Goal: Task Accomplishment & Management: Manage account settings

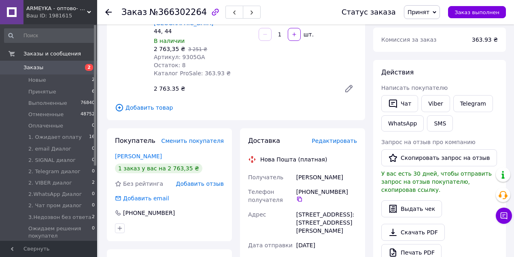
scroll to position [108, 0]
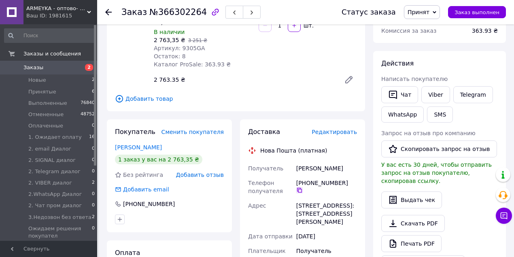
click at [303, 187] on icon at bounding box center [299, 190] width 6 height 6
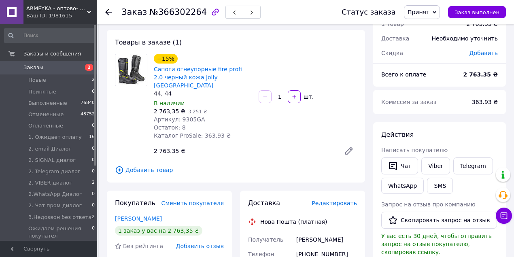
scroll to position [27, 0]
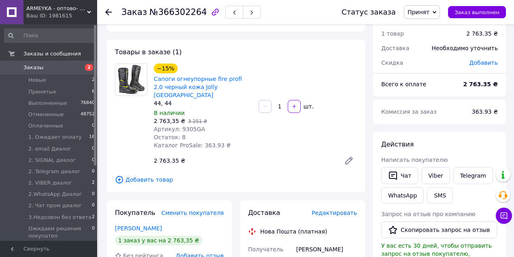
click at [433, 6] on span "Принят" at bounding box center [422, 12] width 36 height 14
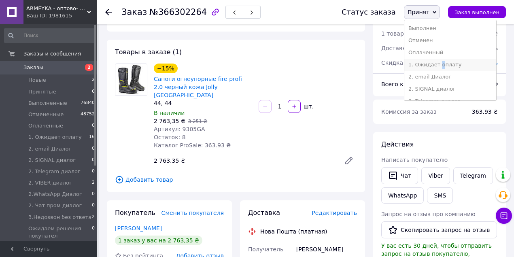
click at [448, 66] on li "1. Ожидает оплату" at bounding box center [450, 65] width 92 height 12
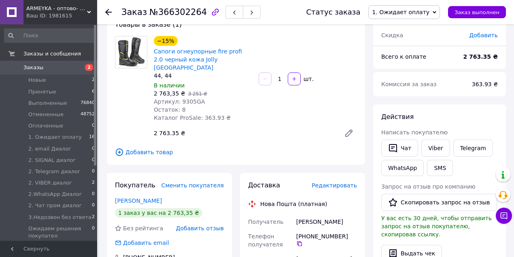
scroll to position [108, 0]
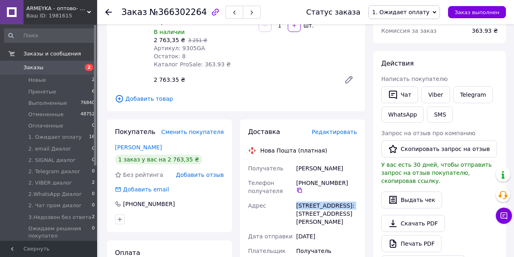
drag, startPoint x: 284, startPoint y: 196, endPoint x: 351, endPoint y: 193, distance: 66.8
copy div "Адрес Новгород-Северский"
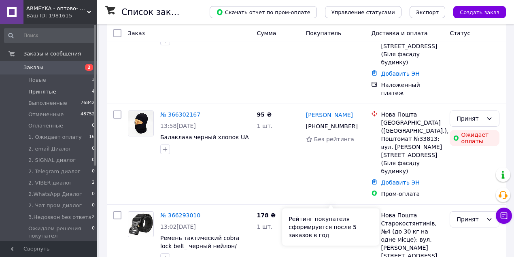
scroll to position [175, 0]
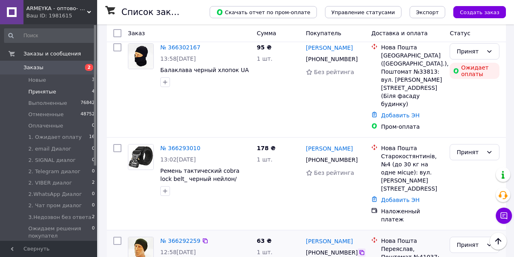
click at [359, 249] on icon at bounding box center [362, 252] width 6 height 6
drag, startPoint x: 381, startPoint y: 182, endPoint x: 439, endPoint y: 215, distance: 66.4
copy div "Нова Пошта Переяслав, Поштомат №41037: вул. Шкільна, 42 (Біля бічної стіни маг.…"
click at [491, 237] on div "Принят" at bounding box center [475, 245] width 50 height 16
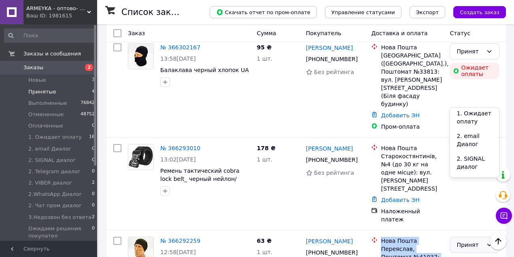
scroll to position [135, 0]
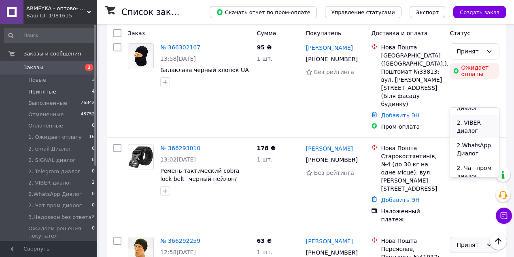
click at [470, 121] on li "2. VIBER диалог" at bounding box center [474, 126] width 49 height 23
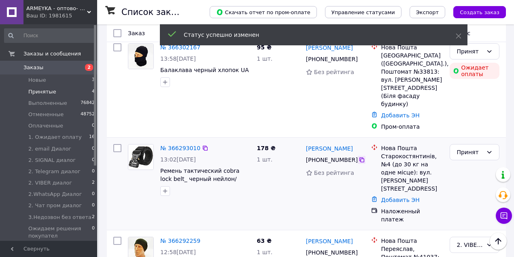
click at [359, 157] on icon at bounding box center [361, 159] width 5 height 5
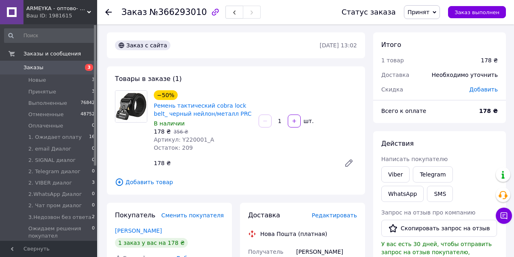
click at [429, 13] on span "Принят" at bounding box center [419, 12] width 22 height 6
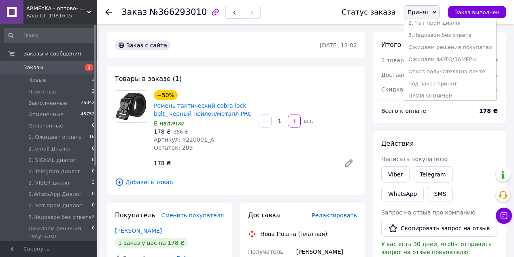
scroll to position [61, 0]
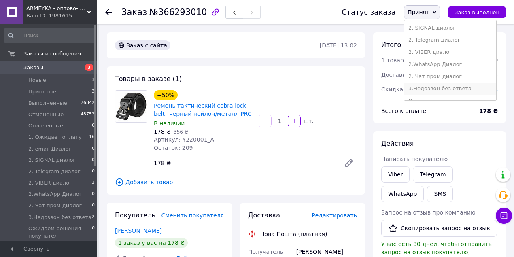
click at [455, 85] on li "3.Недозвон без ответа" at bounding box center [450, 89] width 92 height 12
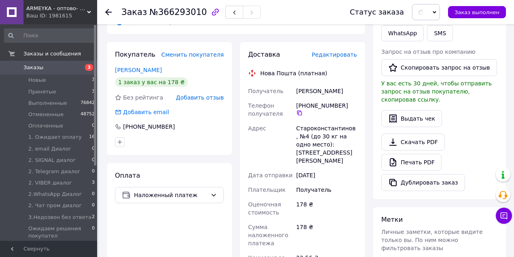
scroll to position [162, 0]
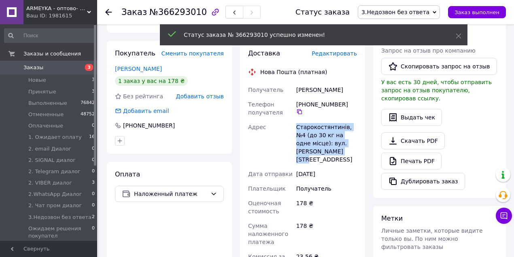
drag, startPoint x: 296, startPoint y: 125, endPoint x: 349, endPoint y: 155, distance: 61.2
click at [349, 155] on div "Старокостянтинів, №4 (до 30 кг на одне місце): вул. Грушевського, 2/2" at bounding box center [327, 143] width 64 height 47
copy div "Старокостянтинів, №4 (до 30 кг на одне місце): вул. Грушевського, 2/2"
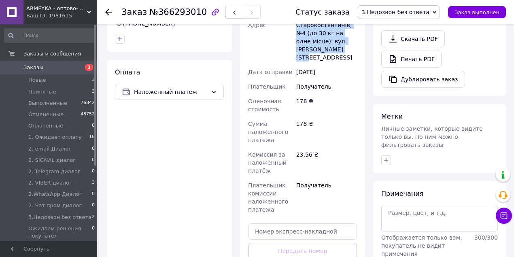
scroll to position [378, 0]
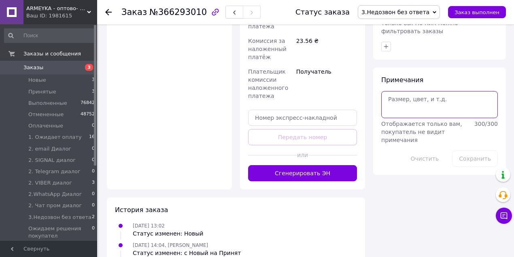
click at [426, 98] on textarea at bounding box center [439, 104] width 117 height 27
drag, startPoint x: 427, startPoint y: 87, endPoint x: 391, endPoint y: 82, distance: 36.8
click at [391, 91] on textarea "Не отв+вайбер" at bounding box center [439, 104] width 117 height 27
click at [436, 91] on textarea "Не отв+вайбер" at bounding box center [439, 104] width 117 height 27
drag, startPoint x: 435, startPoint y: 82, endPoint x: 378, endPoint y: 79, distance: 57.1
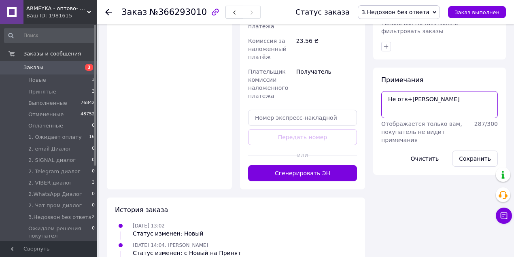
click at [378, 79] on div "Примечания Не отв+вайбер Отображается только вам, покупатель не видит примечани…" at bounding box center [439, 121] width 133 height 107
type textarea "Не отв+вайбер"
click at [480, 151] on button "Сохранить" at bounding box center [475, 159] width 46 height 16
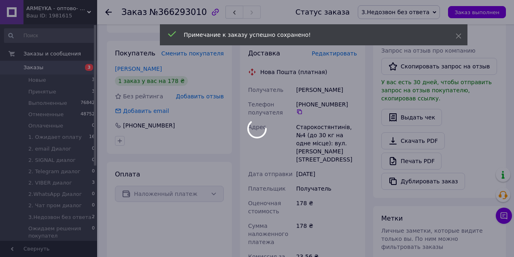
scroll to position [27, 0]
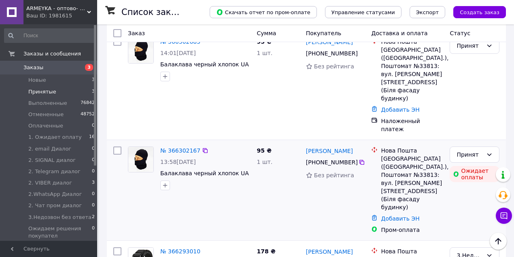
scroll to position [45, 0]
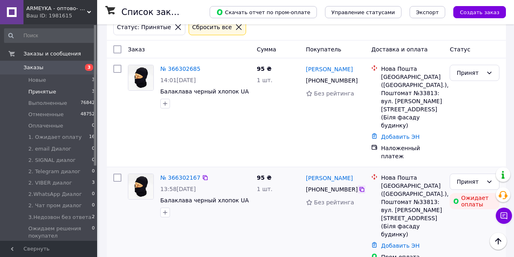
click at [359, 187] on icon at bounding box center [361, 189] width 5 height 5
drag, startPoint x: 380, startPoint y: 160, endPoint x: 392, endPoint y: 159, distance: 11.7
click at [392, 174] on div "Нова Пошта Київ (Київська обл.), Поштомат №33813: вул. Джона Маккейна, 31 (Біля…" at bounding box center [412, 206] width 66 height 65
copy div "Київ"
drag, startPoint x: 416, startPoint y: 168, endPoint x: 431, endPoint y: 168, distance: 14.6
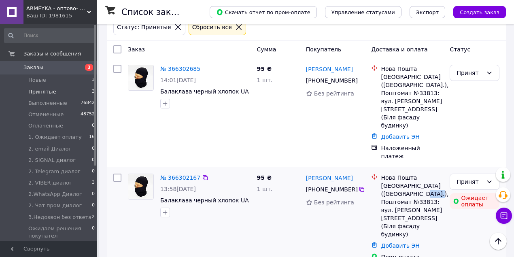
click at [431, 182] on div "[GEOGRAPHIC_DATA] ([GEOGRAPHIC_DATA].), Поштомат №33813: вул. [PERSON_NAME][STR…" at bounding box center [412, 210] width 62 height 57
copy div "33813"
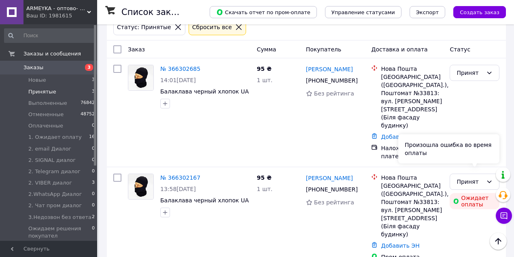
click at [486, 155] on div "Произошла ошибка во время оплаты" at bounding box center [448, 148] width 101 height 29
click at [492, 178] on icon at bounding box center [489, 181] width 6 height 6
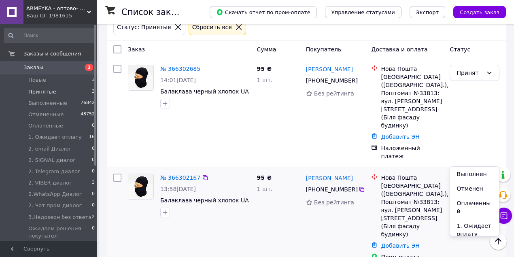
click at [475, 219] on li "1. Ожидает оплату" at bounding box center [474, 230] width 49 height 23
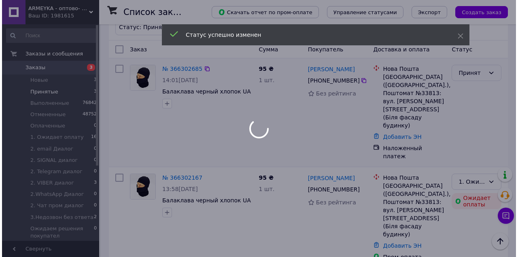
scroll to position [22, 0]
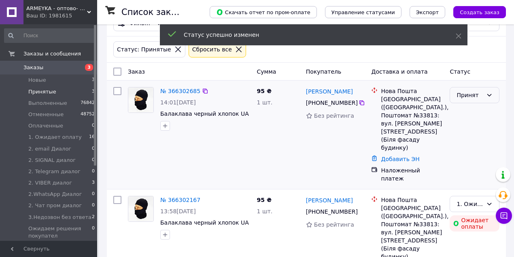
click at [487, 95] on icon at bounding box center [489, 95] width 6 height 6
click at [470, 128] on li "Отменен" at bounding box center [474, 126] width 49 height 15
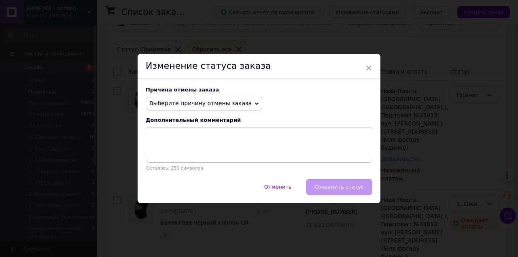
click at [236, 102] on span "Выберите причину отмены заказа" at bounding box center [200, 103] width 102 height 6
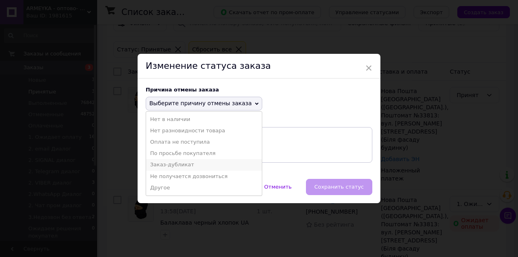
click at [192, 163] on li "Заказ-дубликат" at bounding box center [204, 164] width 116 height 11
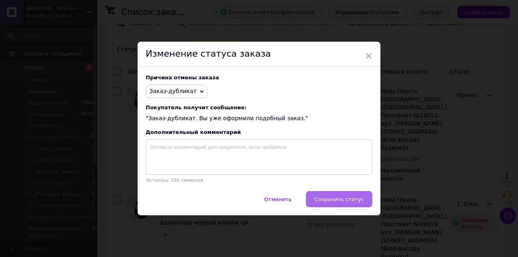
click at [340, 200] on span "Сохранить статус" at bounding box center [338, 199] width 49 height 6
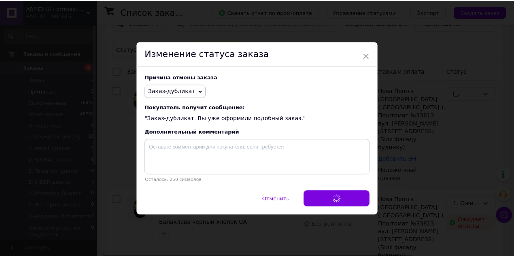
scroll to position [6, 0]
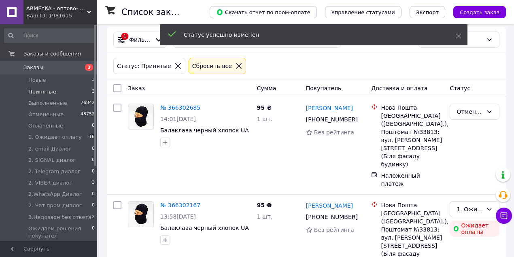
click at [42, 92] on span "Принятые" at bounding box center [42, 91] width 28 height 7
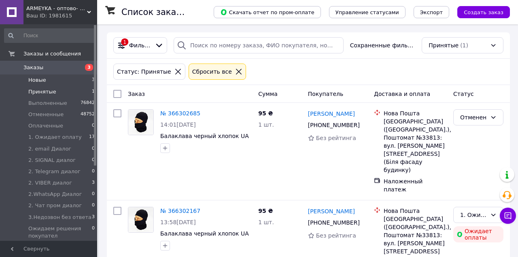
click at [50, 78] on li "Новые 3" at bounding box center [50, 79] width 100 height 11
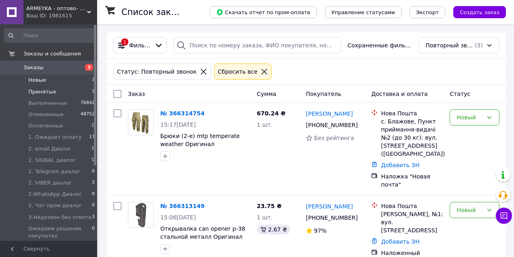
click at [61, 91] on li "Принятые 1" at bounding box center [50, 91] width 100 height 11
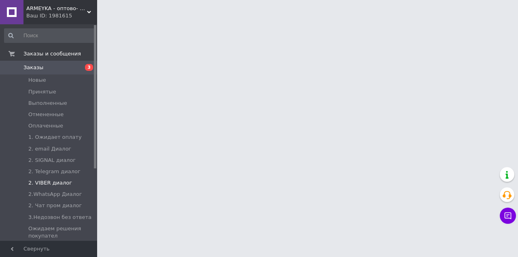
click at [56, 182] on span "2. VIBER диалог" at bounding box center [50, 182] width 44 height 7
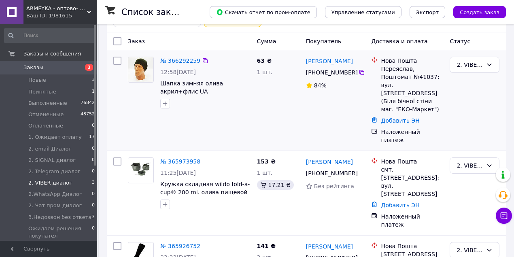
scroll to position [54, 0]
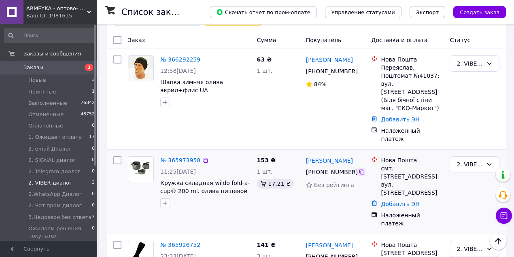
click at [359, 169] on icon at bounding box center [362, 172] width 6 height 6
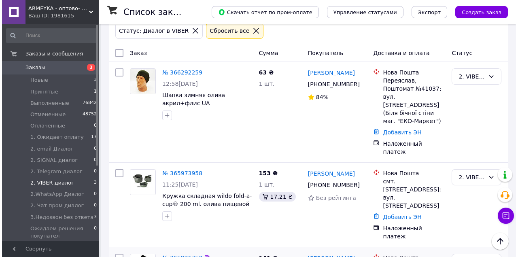
scroll to position [0, 0]
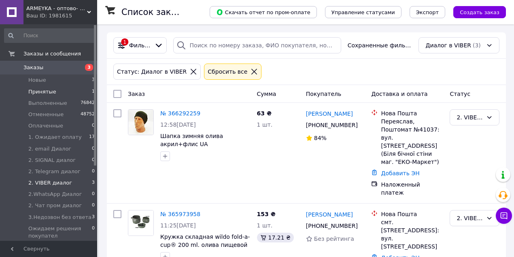
click at [64, 92] on li "Принятые 1" at bounding box center [50, 91] width 100 height 11
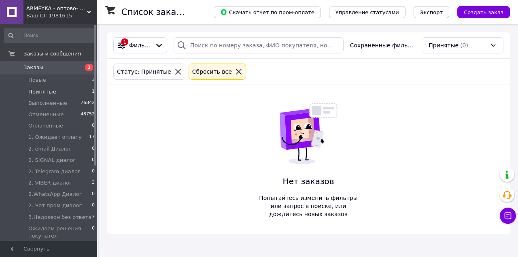
click at [235, 70] on icon at bounding box center [238, 71] width 7 height 7
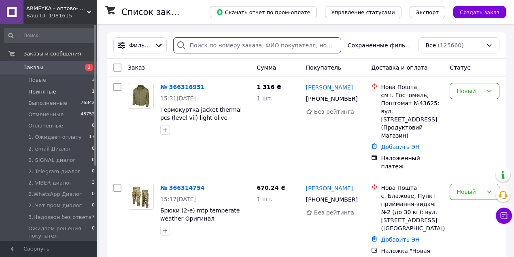
click at [232, 47] on input "search" at bounding box center [257, 45] width 168 height 16
paste input "0967379346"
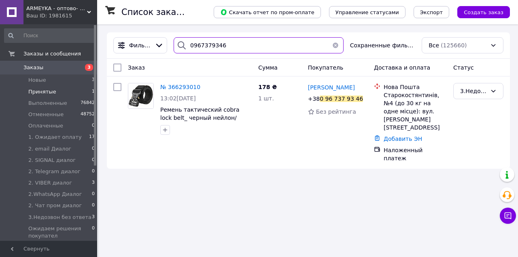
type input "0967379346"
click at [484, 92] on div "3.Недозвон без ответа" at bounding box center [473, 91] width 27 height 9
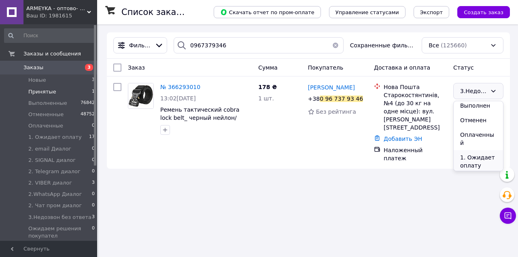
scroll to position [27, 0]
click at [478, 141] on li "1. Ожидает оплату" at bounding box center [478, 152] width 49 height 23
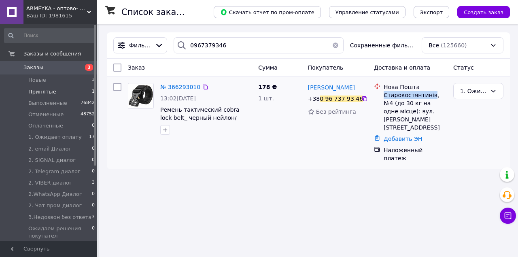
drag, startPoint x: 383, startPoint y: 95, endPoint x: 419, endPoint y: 98, distance: 36.6
click at [429, 96] on div "Нова Пошта Старокостянтинів, №4 (до 30 кг на одне місце): вул. Грушевського, 2/2" at bounding box center [415, 107] width 66 height 49
copy div "Старокостянтинів"
click at [72, 90] on li "Принятые 1" at bounding box center [50, 91] width 100 height 11
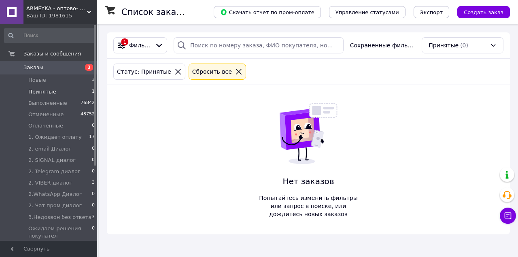
click at [234, 71] on div at bounding box center [239, 71] width 11 height 7
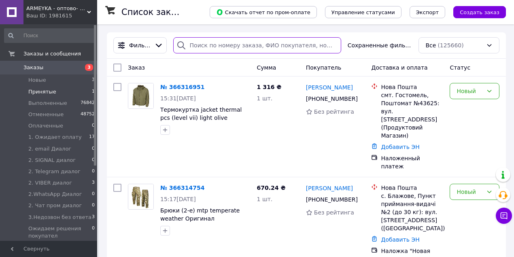
click at [228, 44] on input "search" at bounding box center [257, 45] width 168 height 16
paste input "+380669758485"
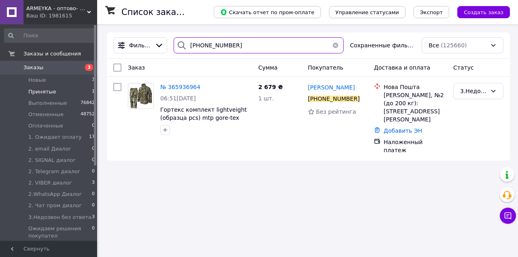
type input "+380669758485"
click at [476, 92] on div "3.Недозвон без ответа" at bounding box center [473, 91] width 27 height 9
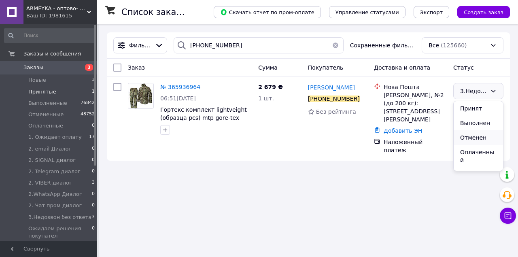
click at [474, 139] on li "Отменен" at bounding box center [478, 137] width 49 height 15
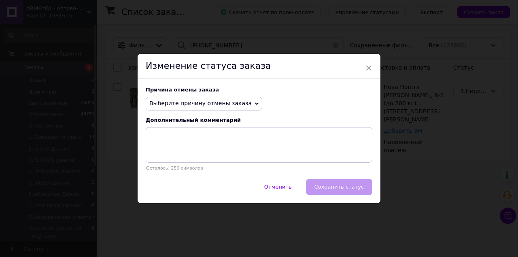
click at [232, 108] on span "Выберите причину отмены заказа" at bounding box center [204, 104] width 117 height 14
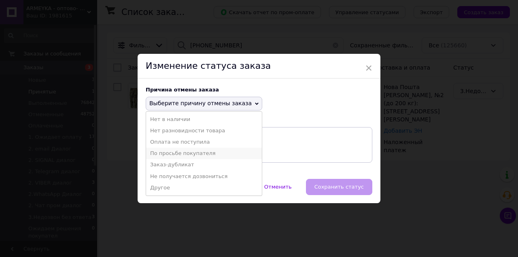
click at [191, 153] on li "По просьбе покупателя" at bounding box center [204, 153] width 116 height 11
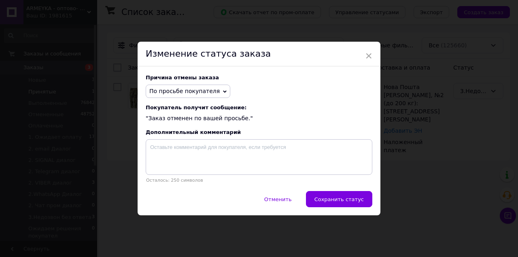
click at [210, 92] on span "По просьбе покупателя" at bounding box center [188, 92] width 85 height 14
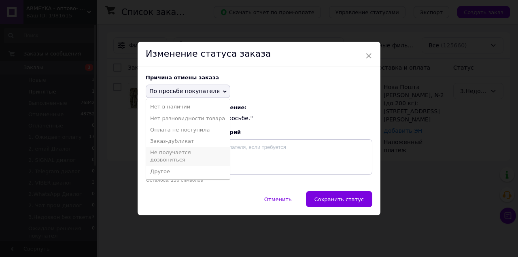
click at [180, 151] on li "Не получается дозвониться" at bounding box center [188, 156] width 84 height 19
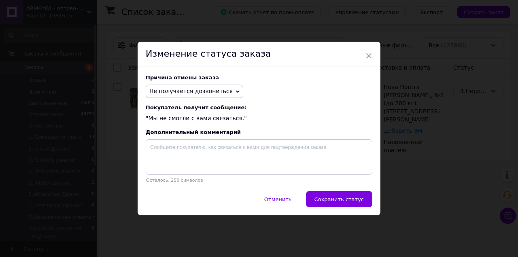
click at [344, 202] on span "Сохранить статус" at bounding box center [338, 199] width 49 height 6
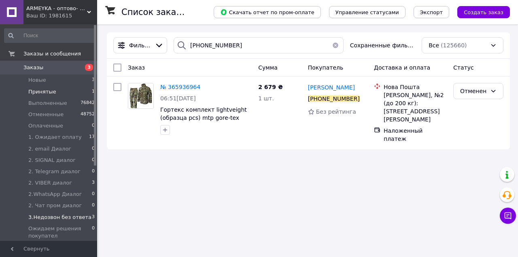
click at [77, 215] on span "3.Недозвон без ответа" at bounding box center [59, 217] width 63 height 7
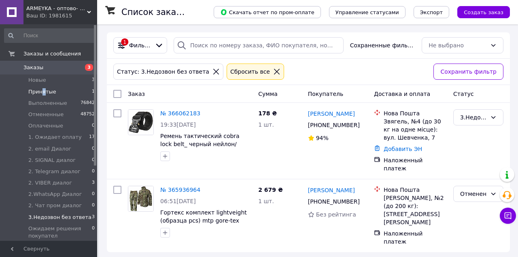
click at [42, 91] on span "Принятые" at bounding box center [42, 91] width 28 height 7
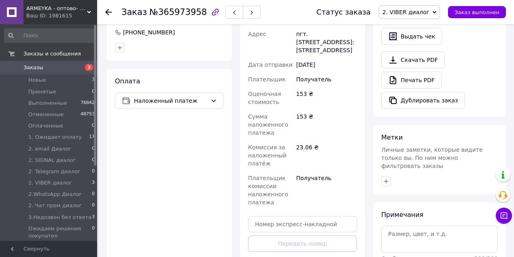
scroll to position [378, 0]
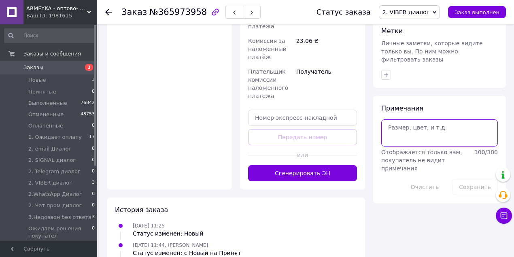
click at [406, 128] on textarea at bounding box center [439, 132] width 117 height 27
type textarea "12.10 не отв"
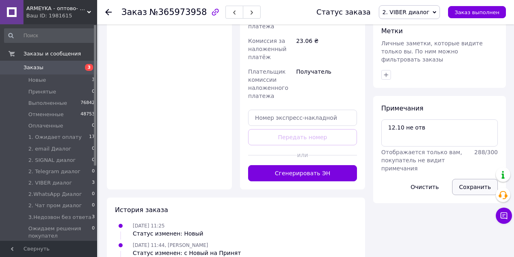
click at [471, 179] on button "Сохранить" at bounding box center [475, 187] width 46 height 16
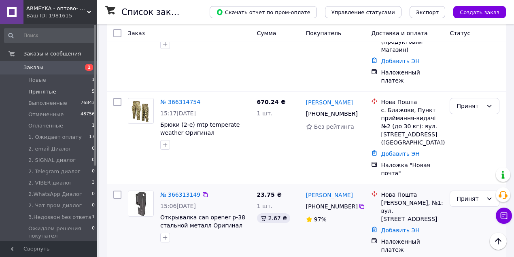
scroll to position [216, 0]
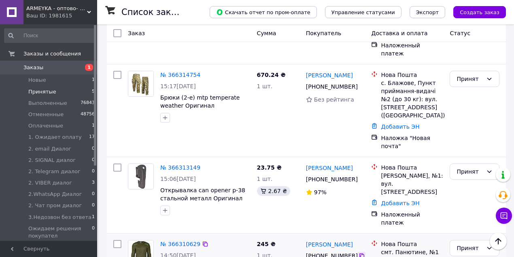
click at [359, 253] on icon at bounding box center [362, 256] width 6 height 6
drag, startPoint x: 382, startPoint y: 191, endPoint x: 397, endPoint y: 214, distance: 27.6
click at [397, 240] on div "Нова Пошта смт. Панютине, №1 (до 200 кг): вул. Заводська, 9Б" at bounding box center [412, 256] width 66 height 32
copy div "Нова Пошта смт. Панютине, №1 (до 200 кг): вул. Заводська, 9Б"
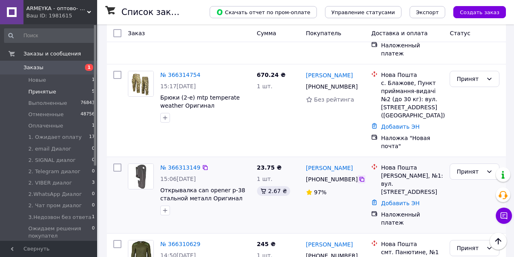
click at [361, 175] on div at bounding box center [362, 179] width 8 height 8
click at [359, 176] on icon at bounding box center [362, 179] width 6 height 6
drag, startPoint x: 380, startPoint y: 134, endPoint x: 413, endPoint y: 134, distance: 32.8
click at [413, 164] on div "Нова Пошта Шептицький, №1: вул. Коперника, 1-1Б" at bounding box center [412, 180] width 66 height 32
copy div "Шептицький"
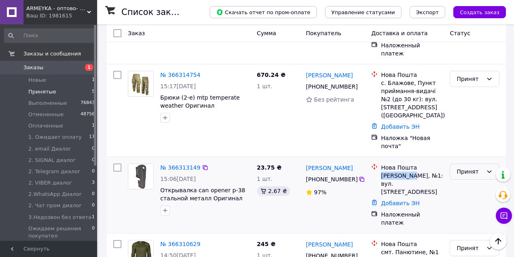
click at [480, 167] on div "Принят" at bounding box center [470, 171] width 26 height 9
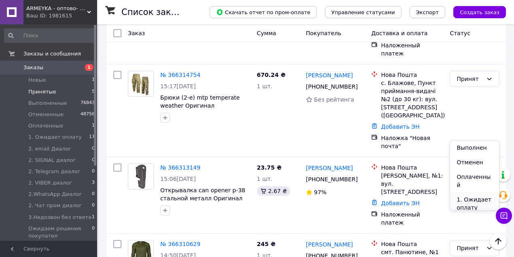
click at [478, 193] on li "1. Ожидает оплату" at bounding box center [474, 203] width 49 height 23
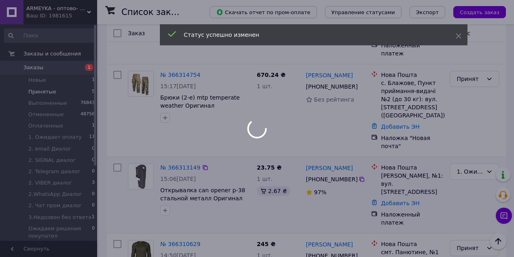
scroll to position [147, 0]
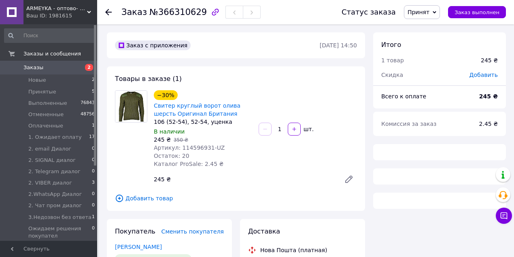
click at [431, 16] on span "Принят" at bounding box center [422, 12] width 36 height 14
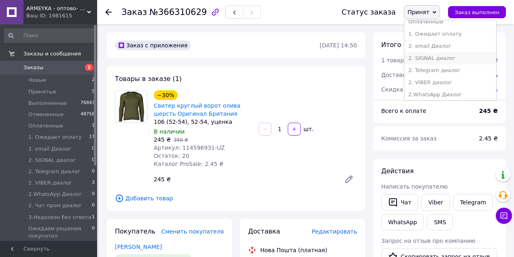
scroll to position [81, 0]
click at [441, 69] on li "3.Недозвон без ответа" at bounding box center [450, 69] width 92 height 12
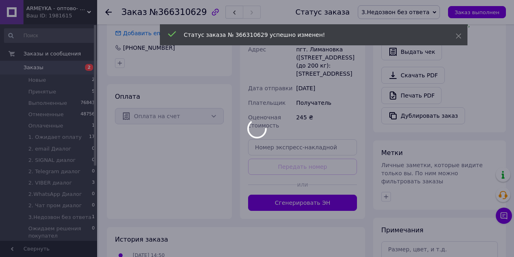
scroll to position [313, 0]
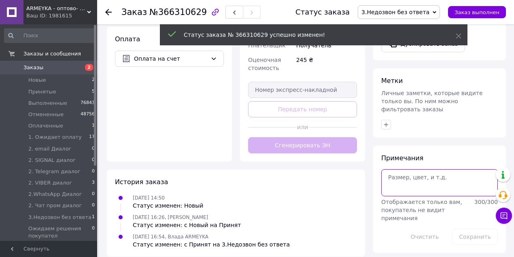
click at [408, 170] on textarea at bounding box center [439, 182] width 117 height 27
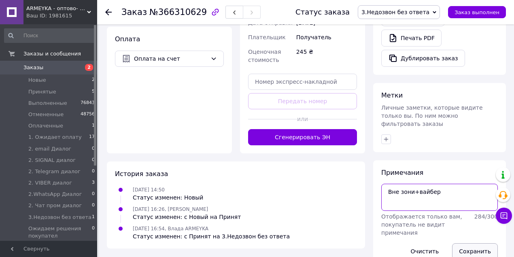
type textarea "Вне зони+вайбер"
click at [472, 243] on button "Сохранить" at bounding box center [475, 251] width 46 height 16
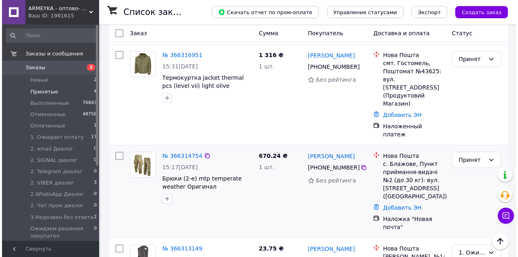
scroll to position [147, 0]
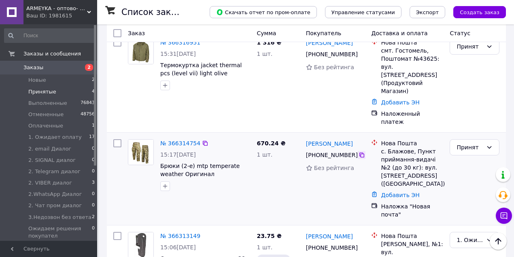
click at [359, 152] on icon at bounding box center [362, 155] width 6 height 6
click at [488, 139] on div "Принят" at bounding box center [475, 147] width 50 height 16
click at [476, 151] on li "Отменен" at bounding box center [474, 146] width 49 height 15
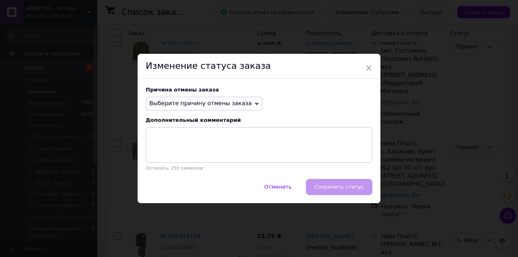
click at [243, 106] on span "Выберите причину отмены заказа" at bounding box center [204, 104] width 117 height 14
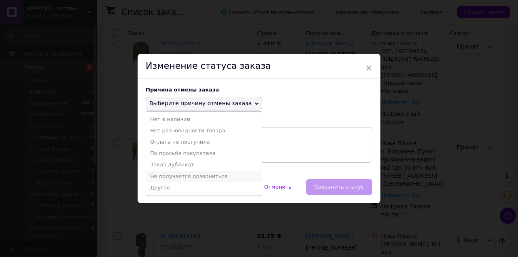
click at [200, 175] on li "Не получается дозвониться" at bounding box center [204, 176] width 116 height 11
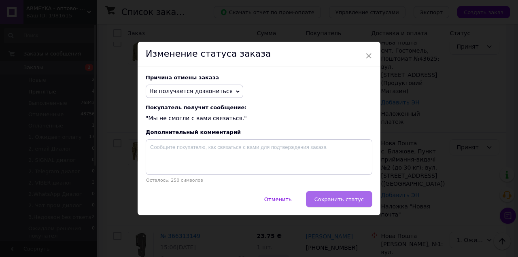
click at [337, 199] on span "Сохранить статус" at bounding box center [338, 199] width 49 height 6
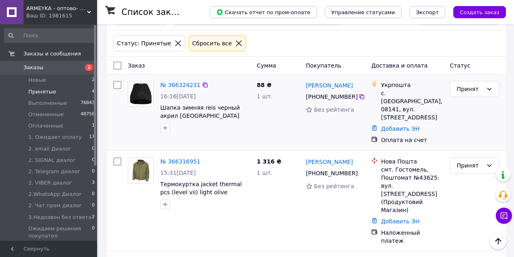
scroll to position [0, 0]
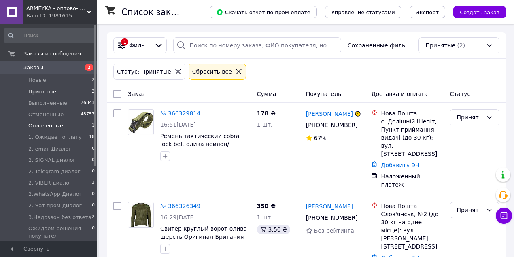
click at [64, 125] on li "Оплаченные 1" at bounding box center [50, 125] width 100 height 11
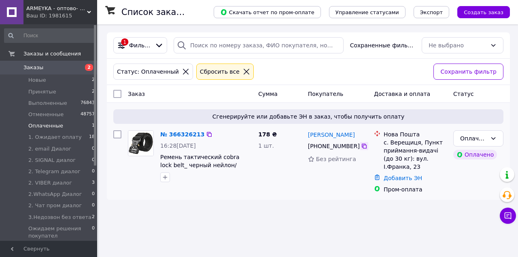
click at [361, 146] on icon at bounding box center [364, 146] width 6 height 6
click at [466, 139] on div "Оплаченный" at bounding box center [473, 138] width 27 height 9
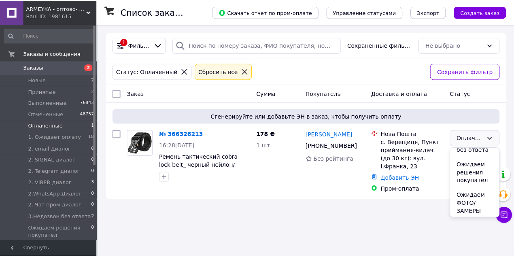
scroll to position [324, 0]
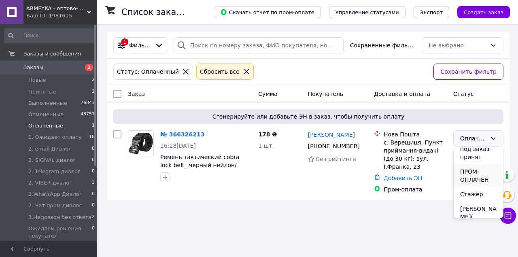
click at [475, 176] on li "ПРОМ-ОПЛАЧЕН" at bounding box center [478, 175] width 49 height 23
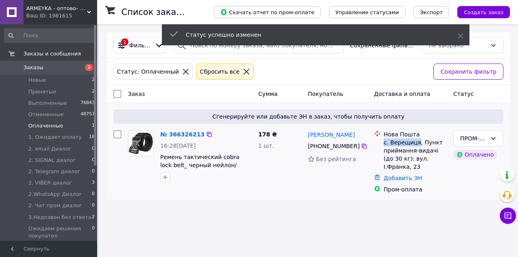
drag, startPoint x: 383, startPoint y: 141, endPoint x: 416, endPoint y: 138, distance: 33.3
click at [416, 138] on div "Нова Пошта с. Верещиця, Пункт приймання-видачі (до 30 кг): вул. І.Франка, 23" at bounding box center [415, 150] width 66 height 40
copy div "с. Верещиця"
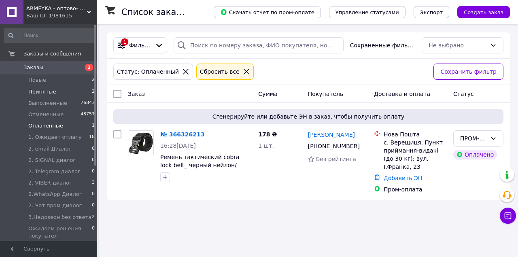
click at [79, 90] on li "Принятые 2" at bounding box center [50, 91] width 100 height 11
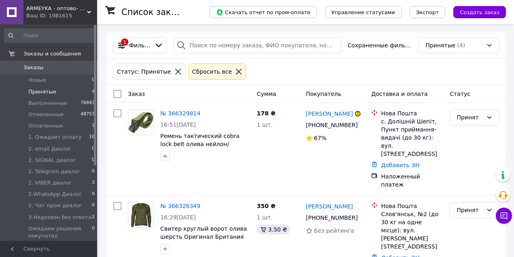
click at [235, 70] on icon at bounding box center [238, 71] width 7 height 7
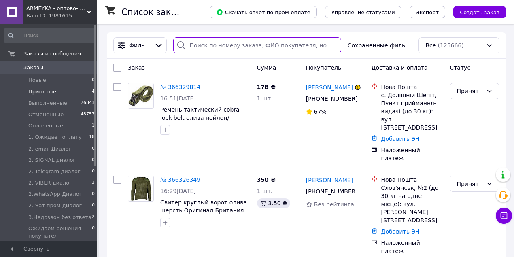
click at [230, 46] on input "search" at bounding box center [257, 45] width 168 height 16
paste input "0995508093"
type input "0995508093"
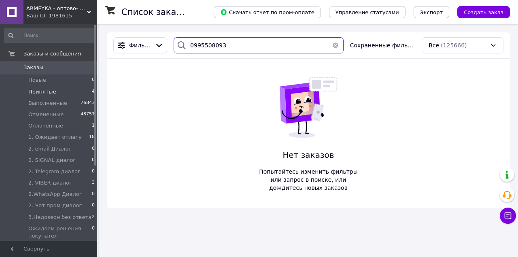
drag, startPoint x: 143, startPoint y: 53, endPoint x: 104, endPoint y: 51, distance: 39.7
click at [109, 51] on div "Фильтры 0995508093 Сохраненные фильтры: Все (125666)" at bounding box center [308, 45] width 403 height 26
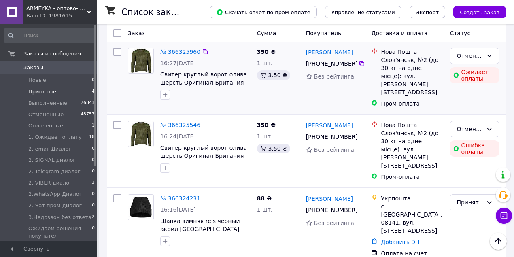
scroll to position [350, 0]
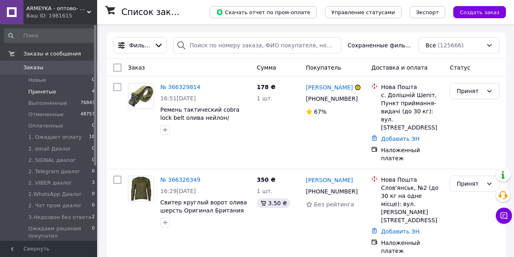
click at [73, 89] on li "Принятые 4" at bounding box center [50, 91] width 100 height 11
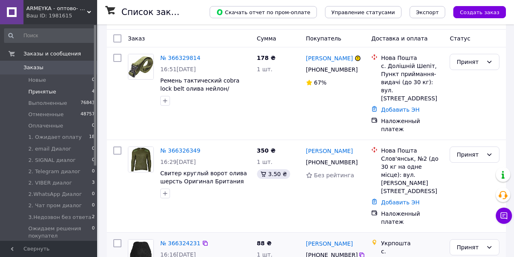
scroll to position [142, 0]
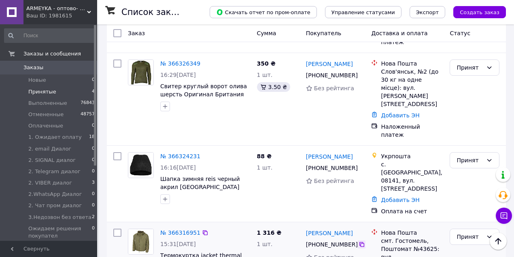
click at [359, 241] on icon at bounding box center [362, 244] width 6 height 6
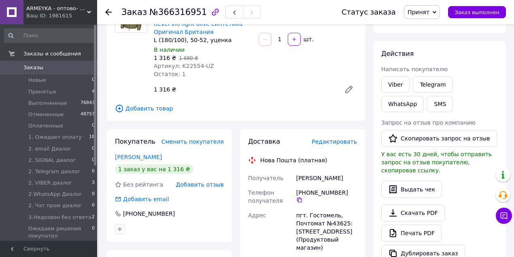
scroll to position [54, 0]
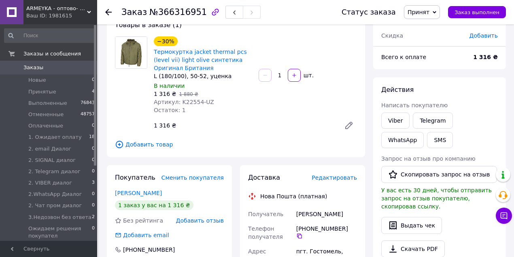
click at [425, 16] on span "Принят" at bounding box center [422, 12] width 36 height 14
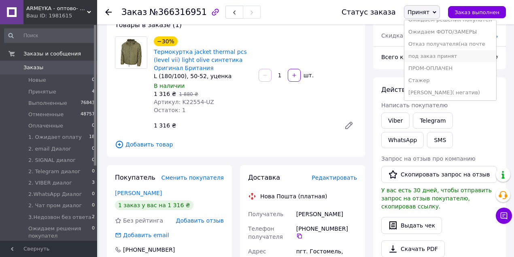
scroll to position [115, 0]
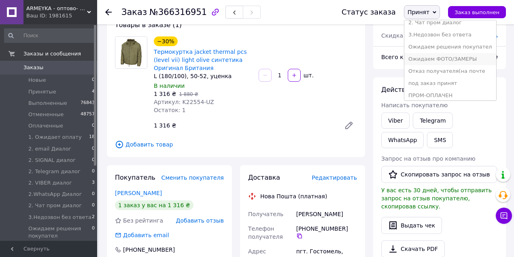
click at [454, 59] on li "Ожидаем ФОТО/ЗАМЕРЫ" at bounding box center [450, 59] width 92 height 12
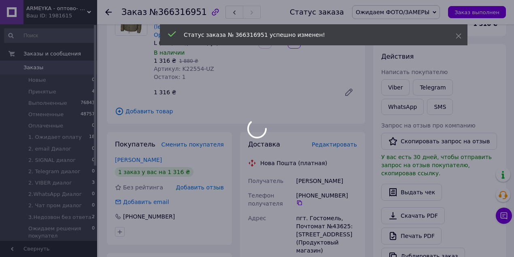
scroll to position [135, 0]
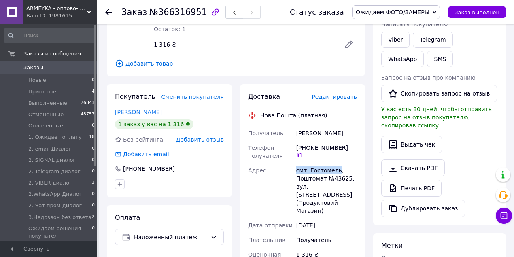
drag, startPoint x: 292, startPoint y: 167, endPoint x: 334, endPoint y: 168, distance: 41.7
click at [334, 168] on div "Получатель [PERSON_NAME] Телефон получателя [PHONE_NUMBER]   [GEOGRAPHIC_DATA] …" at bounding box center [302, 248] width 112 height 244
copy div "[GEOGRAPHIC_DATA] смт. [GEOGRAPHIC_DATA]"
drag, startPoint x: 330, startPoint y: 179, endPoint x: 345, endPoint y: 178, distance: 15.4
click at [345, 178] on div "смт. Гостомель, Поштомат №43625: вул. [STREET_ADDRESS] (Продуктовий Магазин)" at bounding box center [327, 190] width 64 height 55
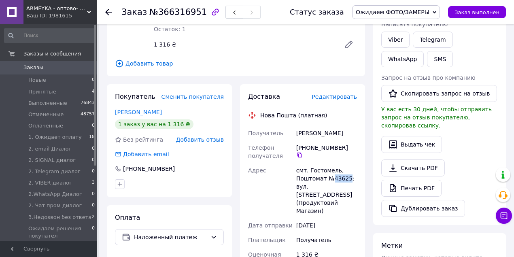
copy div "43625"
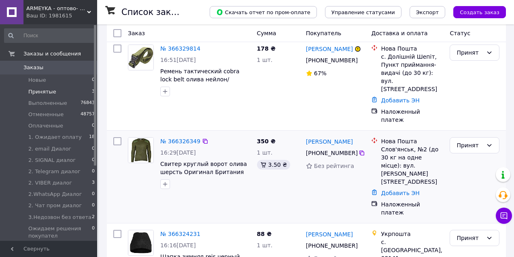
scroll to position [66, 0]
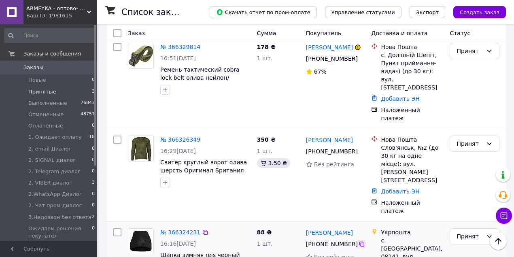
click at [359, 241] on icon at bounding box center [362, 244] width 6 height 6
click at [479, 232] on div "Принят" at bounding box center [470, 236] width 26 height 9
drag, startPoint x: 387, startPoint y: 199, endPoint x: 428, endPoint y: 196, distance: 41.8
click at [428, 236] on div "с. [GEOGRAPHIC_DATA], 08141, вул. [STREET_ADDRESS]" at bounding box center [412, 252] width 62 height 32
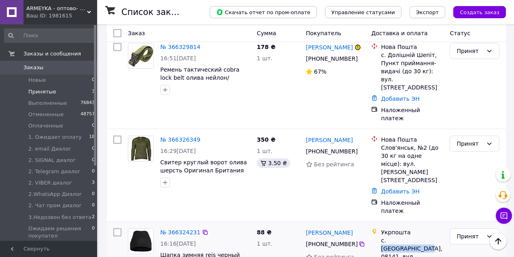
copy div "Святопетрівське"
drag, startPoint x: 377, startPoint y: 209, endPoint x: 395, endPoint y: 207, distance: 17.9
click at [395, 228] on div "Укрпошта с. Святопетрівське, 08141, вул. Центральна, 123" at bounding box center [407, 248] width 75 height 40
click at [395, 236] on div "с. Святопетрівське, 08141, вул. Центральна, 123" at bounding box center [412, 252] width 62 height 32
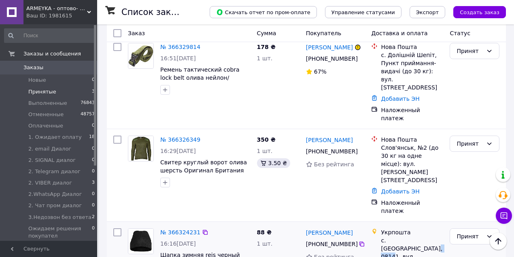
drag, startPoint x: 395, startPoint y: 207, endPoint x: 383, endPoint y: 209, distance: 12.7
click at [383, 236] on div "с. Святопетрівське, 08141, вул. Центральна, 123" at bounding box center [412, 252] width 62 height 32
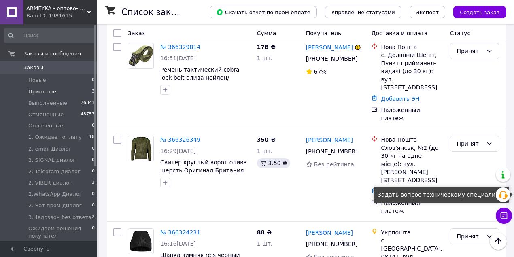
click at [470, 195] on div "Задать вопрос техническому специалисту" at bounding box center [442, 195] width 136 height 16
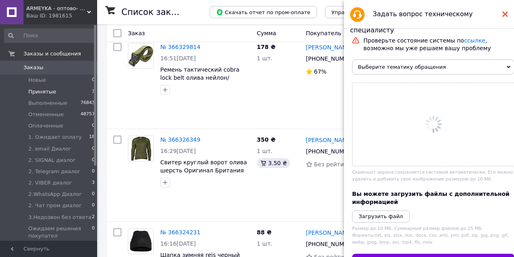
scroll to position [0, 0]
click at [506, 13] on use at bounding box center [505, 14] width 6 height 6
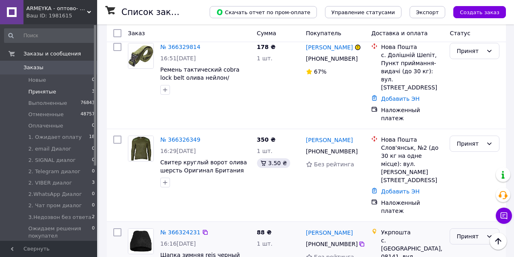
click at [468, 228] on div "Принят" at bounding box center [475, 236] width 50 height 16
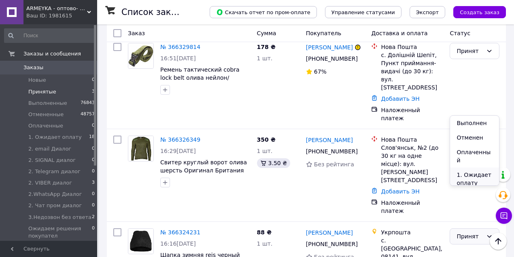
click at [470, 177] on li "1. Ожидает оплату" at bounding box center [474, 179] width 49 height 23
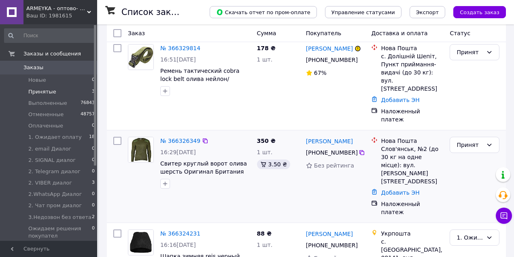
scroll to position [66, 0]
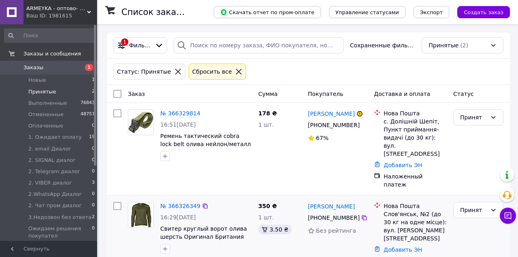
click at [300, 242] on div "350 ₴ 1 шт. 3.50 ₴" at bounding box center [280, 238] width 50 height 78
click at [362, 215] on icon at bounding box center [364, 217] width 5 height 5
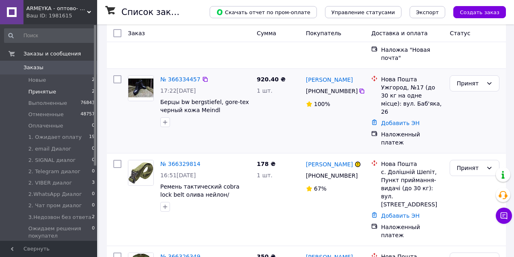
scroll to position [142, 0]
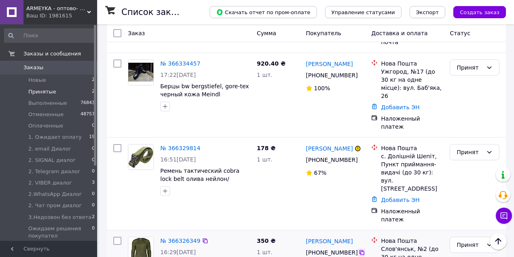
click at [359, 249] on icon at bounding box center [362, 252] width 6 height 6
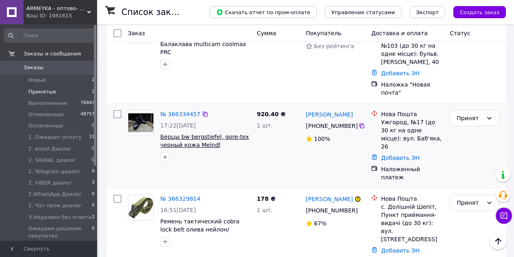
scroll to position [35, 0]
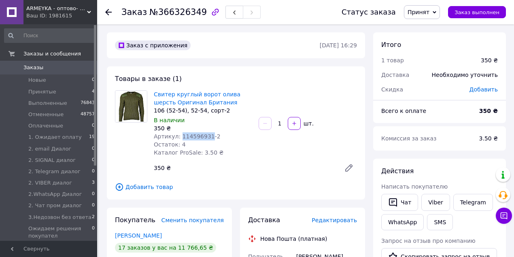
drag, startPoint x: 177, startPoint y: 136, endPoint x: 205, endPoint y: 136, distance: 27.5
click at [205, 136] on span "Артикул: 114596931-2" at bounding box center [187, 136] width 67 height 6
copy span "114596931"
click at [203, 134] on span "Артикул: 114596931-2" at bounding box center [187, 136] width 67 height 6
click at [205, 136] on span "Артикул: 114596931-2" at bounding box center [187, 136] width 67 height 6
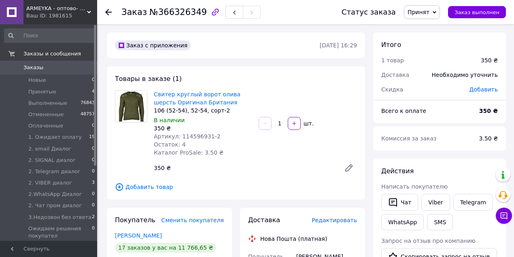
click at [196, 136] on span "Артикул: 114596931-2" at bounding box center [187, 136] width 67 height 6
click at [178, 135] on span "Артикул: 114596931-2" at bounding box center [187, 136] width 67 height 6
drag, startPoint x: 179, startPoint y: 136, endPoint x: 205, endPoint y: 135, distance: 25.9
click at [205, 135] on span "Артикул: 114596931-2" at bounding box center [187, 136] width 67 height 6
copy span "114596931"
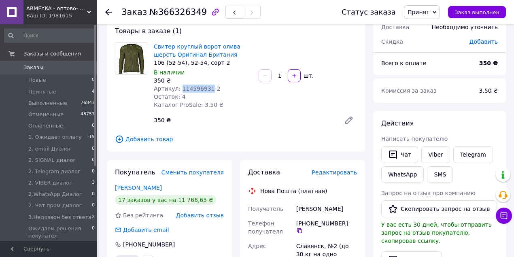
scroll to position [135, 0]
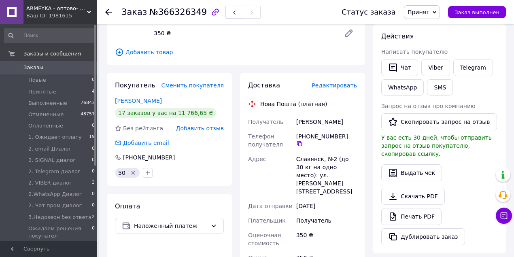
click at [437, 14] on span "Принят" at bounding box center [422, 12] width 36 height 14
click at [437, 40] on li "Отменен" at bounding box center [450, 40] width 92 height 12
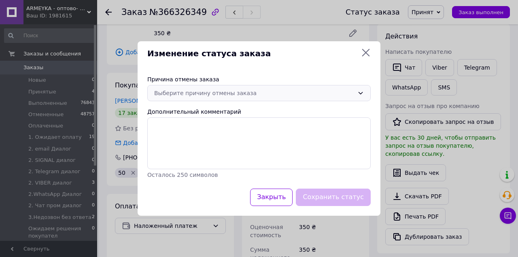
click at [313, 98] on div "Выберите причину отмены заказа" at bounding box center [258, 93] width 223 height 16
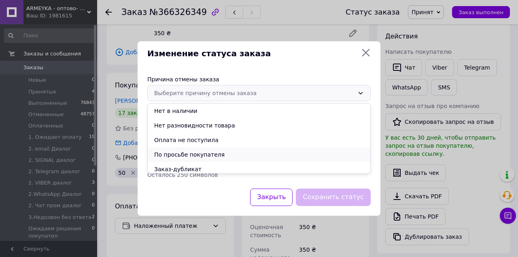
click at [202, 151] on li "По просьбе покупателя" at bounding box center [259, 154] width 223 height 15
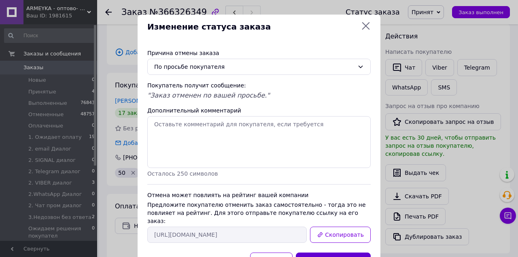
click at [328, 253] on button "Сохранить статус" at bounding box center [333, 261] width 75 height 17
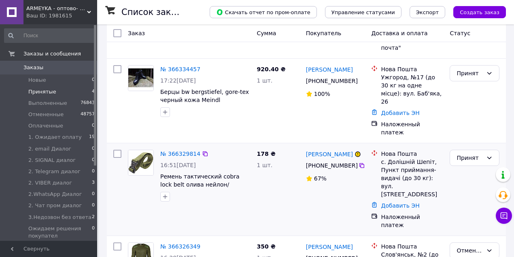
scroll to position [139, 0]
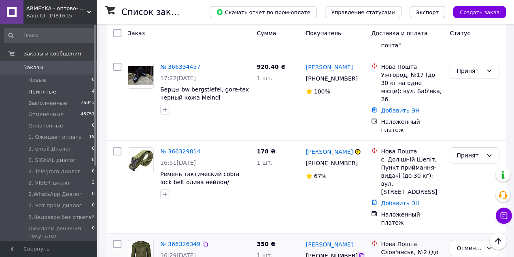
click at [360, 253] on icon at bounding box center [362, 256] width 6 height 6
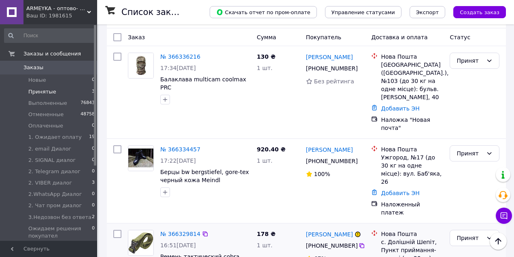
scroll to position [47, 0]
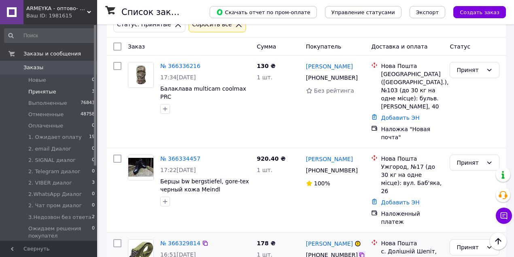
click at [359, 252] on icon at bounding box center [362, 255] width 6 height 6
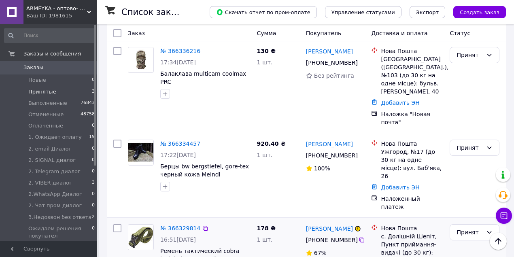
scroll to position [74, 0]
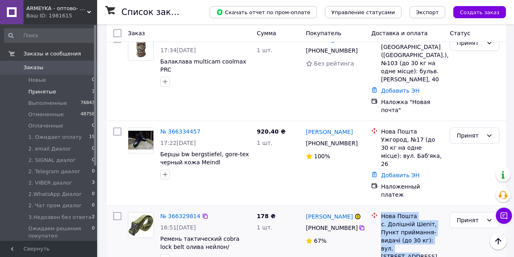
drag, startPoint x: 381, startPoint y: 182, endPoint x: 438, endPoint y: 215, distance: 65.3
click at [438, 215] on div "Нова Пошта с. Долішній Шепіт, Пункт приймання-видачі (до 30 кг): вул. Головна, …" at bounding box center [412, 236] width 66 height 49
copy div "Нова Пошта с. Долішній Шепіт, Пункт приймання-видачі (до 30 кг): вул. Головна, …"
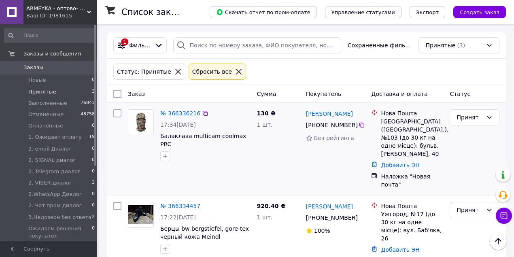
scroll to position [0, 0]
click at [361, 128] on div "[PHONE_NUMBER]" at bounding box center [335, 125] width 61 height 10
click at [359, 125] on icon at bounding box center [362, 125] width 6 height 6
drag, startPoint x: 380, startPoint y: 121, endPoint x: 391, endPoint y: 121, distance: 11.3
click at [391, 121] on div "Нова Пошта Київ (Київська обл.), №103 (до 30 кг на одне місце): бульв. Воскресе…" at bounding box center [412, 133] width 66 height 49
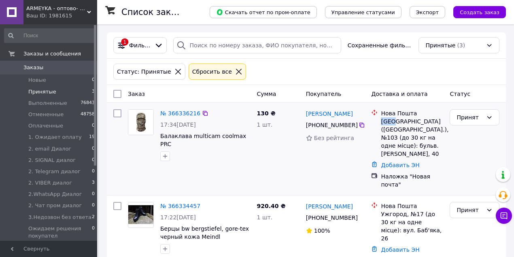
copy div "Київ"
click at [490, 117] on icon at bounding box center [489, 117] width 6 height 6
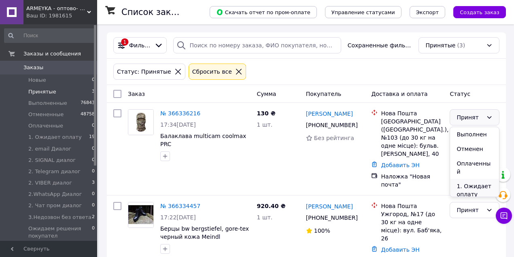
click at [469, 182] on li "1. Ожидает оплату" at bounding box center [474, 190] width 49 height 23
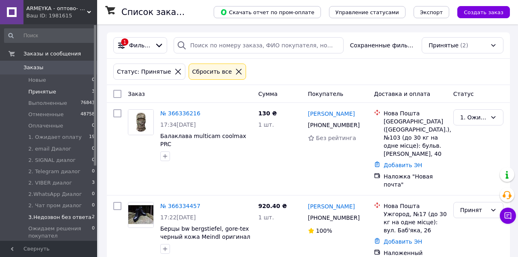
click at [62, 220] on span "3.Недозвон без ответа" at bounding box center [59, 217] width 63 height 7
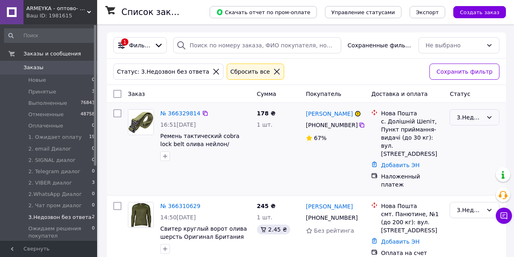
click at [488, 115] on icon at bounding box center [489, 117] width 6 height 6
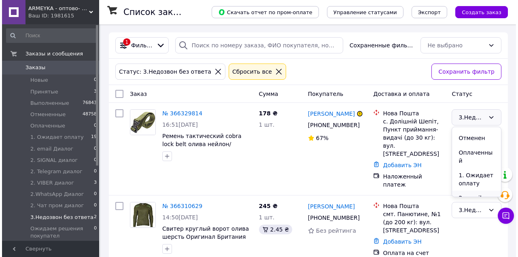
scroll to position [54, 0]
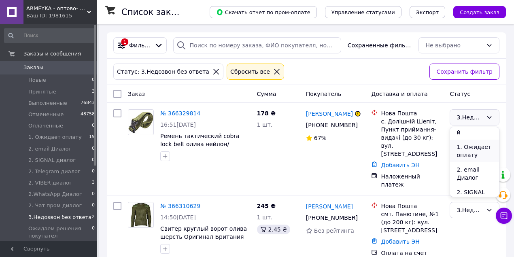
click at [471, 140] on li "1. Ожидает оплату" at bounding box center [474, 151] width 49 height 23
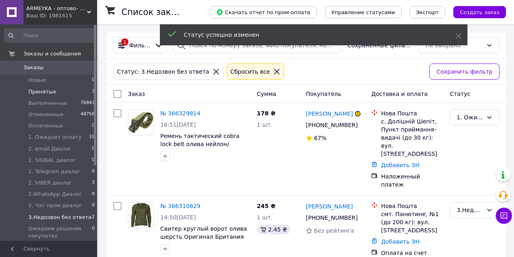
click at [69, 91] on li "Принятые 3" at bounding box center [50, 91] width 100 height 11
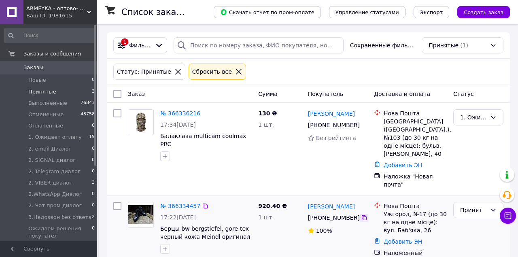
click at [361, 215] on icon at bounding box center [364, 218] width 6 height 6
click at [362, 215] on icon at bounding box center [364, 217] width 5 height 5
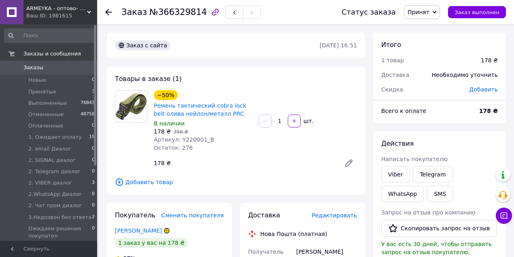
click at [426, 13] on span "Принят" at bounding box center [419, 12] width 22 height 6
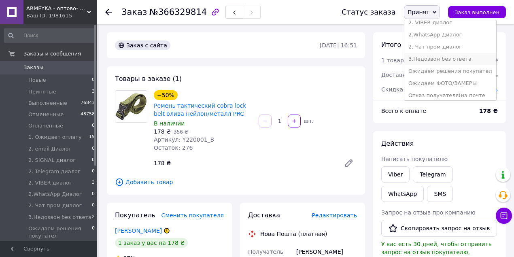
scroll to position [88, 0]
click at [445, 65] on li "3.Недозвон без ответа" at bounding box center [450, 61] width 92 height 12
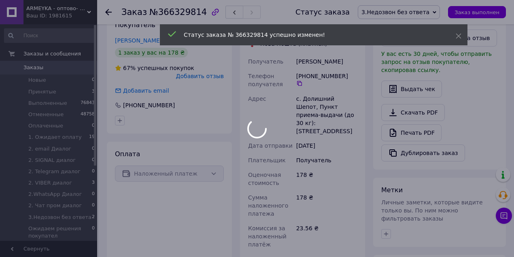
scroll to position [297, 0]
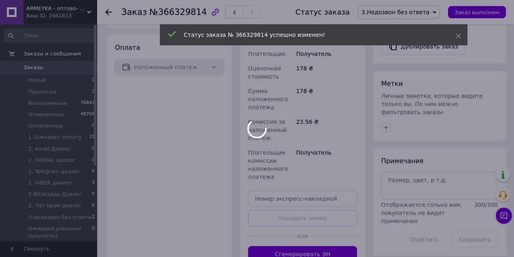
click at [406, 169] on div at bounding box center [257, 128] width 514 height 257
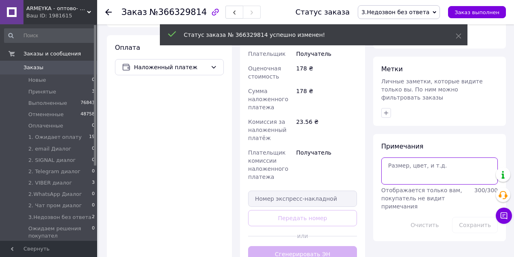
click at [406, 169] on textarea at bounding box center [439, 170] width 117 height 27
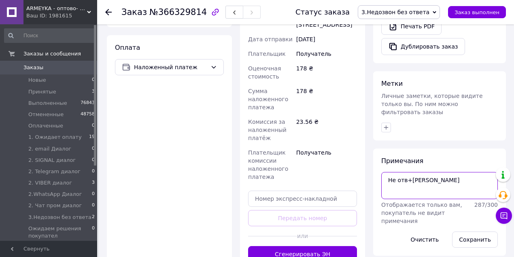
drag, startPoint x: 416, startPoint y: 162, endPoint x: 347, endPoint y: 161, distance: 69.2
click at [349, 161] on div "Заказ с сайта 12.10.2025 • 16:51 Товары в заказе (1) −50% Ремень тактический co…" at bounding box center [306, 51] width 407 height 630
type textarea "Не отв+вайбер"
click at [473, 232] on button "Сохранить" at bounding box center [475, 240] width 46 height 16
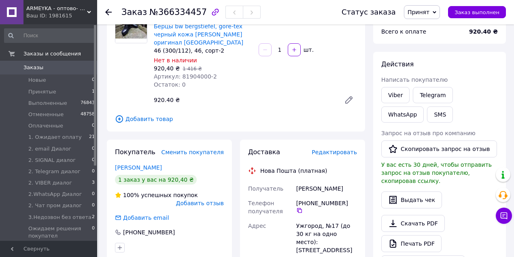
scroll to position [135, 0]
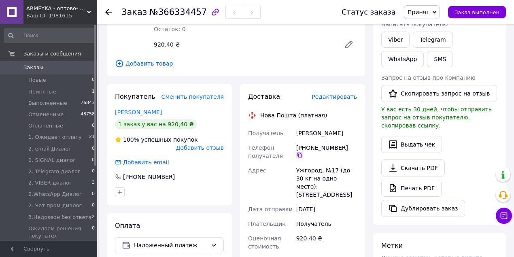
click at [303, 152] on icon at bounding box center [299, 155] width 6 height 6
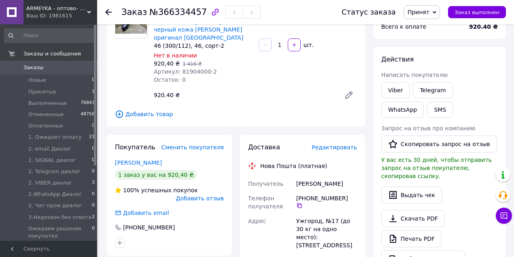
scroll to position [27, 0]
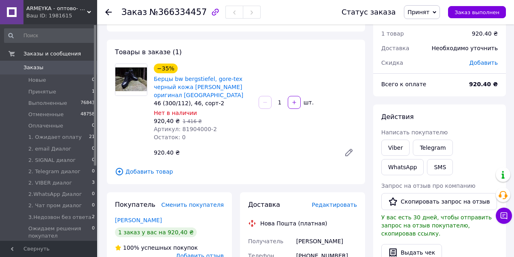
click at [440, 9] on span "Принят" at bounding box center [422, 12] width 36 height 14
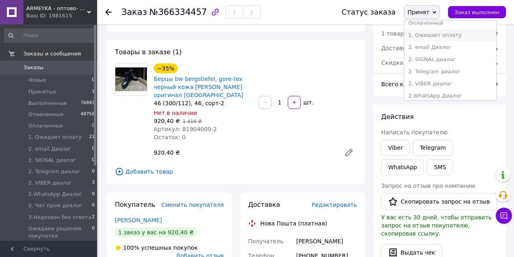
scroll to position [81, 0]
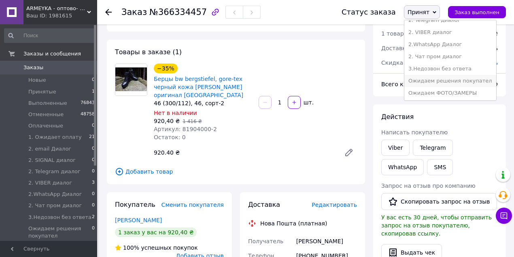
click at [451, 80] on li "Ожидаем решения покупател" at bounding box center [450, 81] width 92 height 12
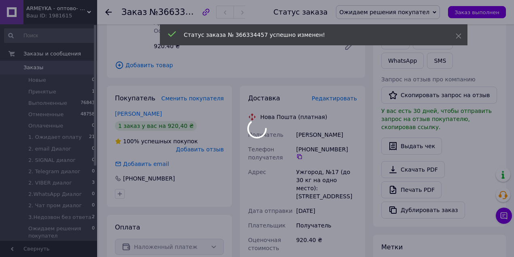
scroll to position [135, 0]
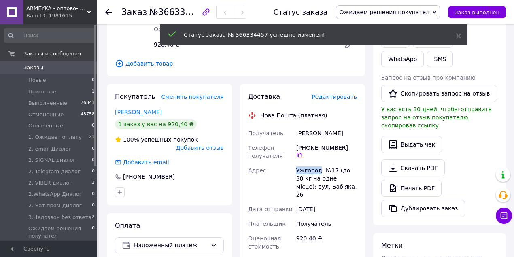
drag, startPoint x: 293, startPoint y: 168, endPoint x: 317, endPoint y: 170, distance: 24.4
click at [317, 170] on div "Получатель Шалаев Данил Телефон получателя +380 95 891 33 41   Адрес Ужгород, №…" at bounding box center [302, 240] width 112 height 228
copy div "Адрес Ужгород"
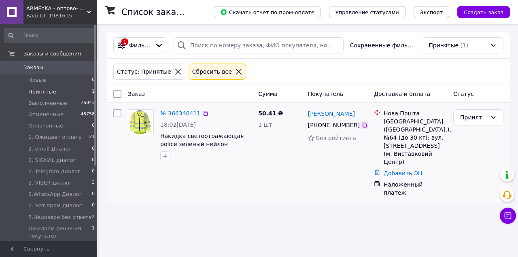
click at [361, 126] on icon at bounding box center [364, 125] width 6 height 6
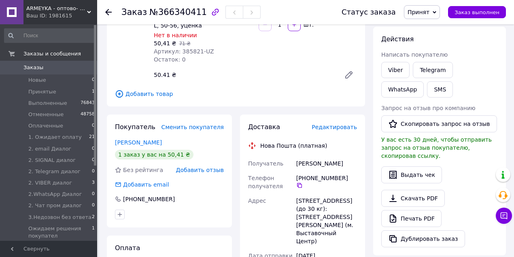
scroll to position [108, 0]
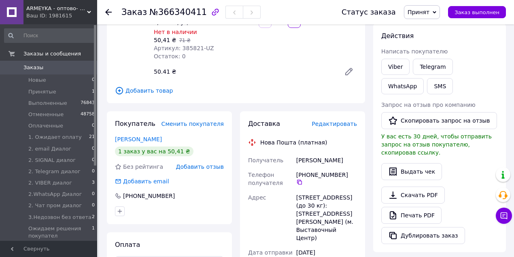
click at [434, 8] on span "Принят" at bounding box center [422, 12] width 36 height 14
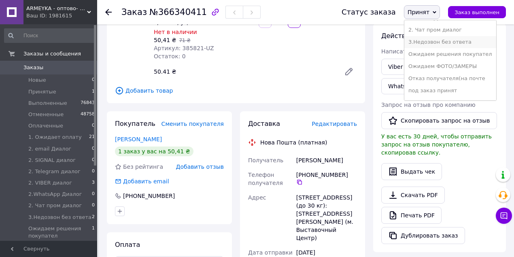
click at [449, 41] on li "3.Недозвон без ответа" at bounding box center [450, 42] width 92 height 12
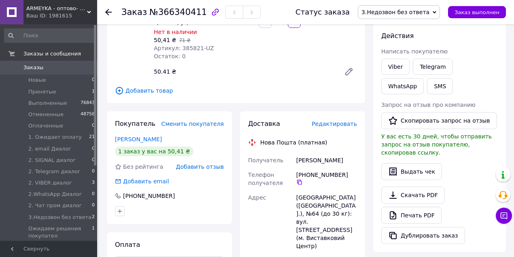
click at [373, 45] on div "Действия Написать покупателю Viber Telegram WhatsApp SMS Запрос на отзыв про ко…" at bounding box center [439, 137] width 133 height 229
click at [303, 179] on icon at bounding box center [299, 182] width 6 height 6
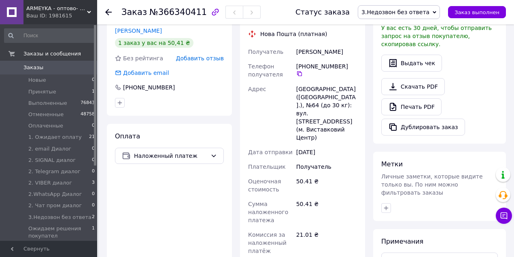
scroll to position [216, 0]
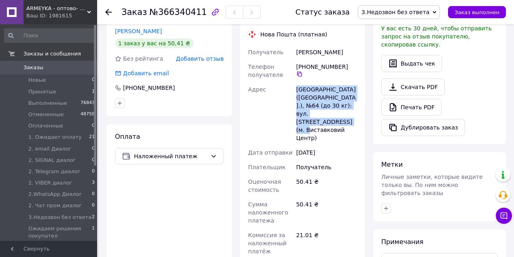
drag, startPoint x: 295, startPoint y: 79, endPoint x: 358, endPoint y: 110, distance: 70.8
click at [359, 106] on div "Доставка Редактировать Нова Пошта (платная) Получатель Стельмах Віталій Телефон…" at bounding box center [302, 193] width 125 height 380
copy div "Київ (Київська обл.), №64 (до 30 кг): вул. Васильківська, 55 (м. Виставковий Це…"
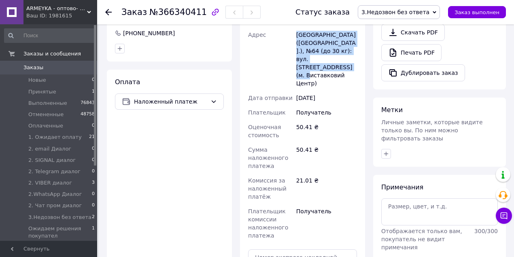
scroll to position [378, 0]
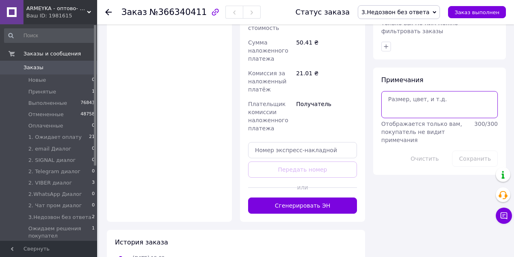
click at [423, 106] on textarea at bounding box center [439, 104] width 117 height 27
type textarea "Не отв+вайбер"
click at [478, 151] on button "Сохранить" at bounding box center [475, 159] width 46 height 16
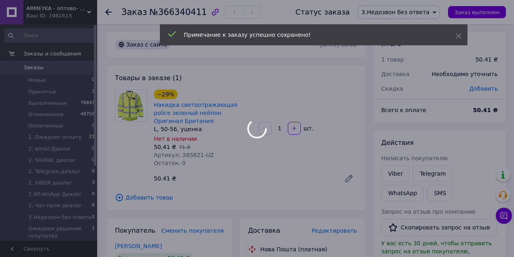
scroll to position [0, 0]
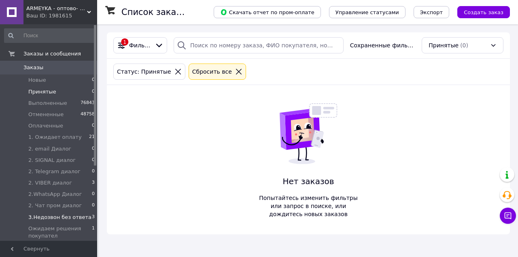
click at [85, 216] on li "3.Недозвон без ответа 3" at bounding box center [50, 217] width 100 height 11
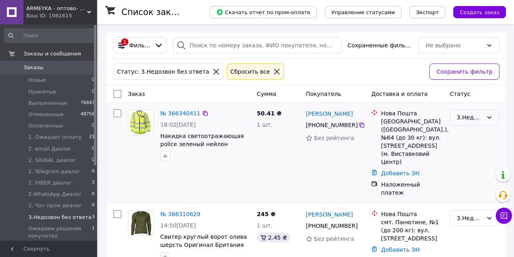
click at [487, 115] on icon at bounding box center [489, 117] width 6 height 6
click at [475, 193] on li "1. Ожидает оплату" at bounding box center [474, 204] width 49 height 23
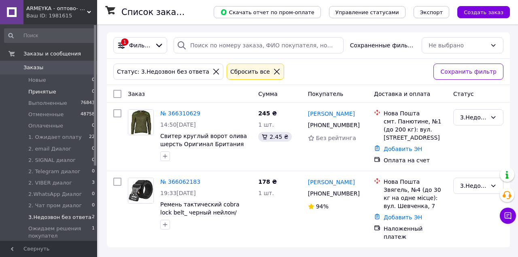
click at [80, 88] on li "Принятые 0" at bounding box center [50, 91] width 100 height 11
